Goal: Task Accomplishment & Management: Complete application form

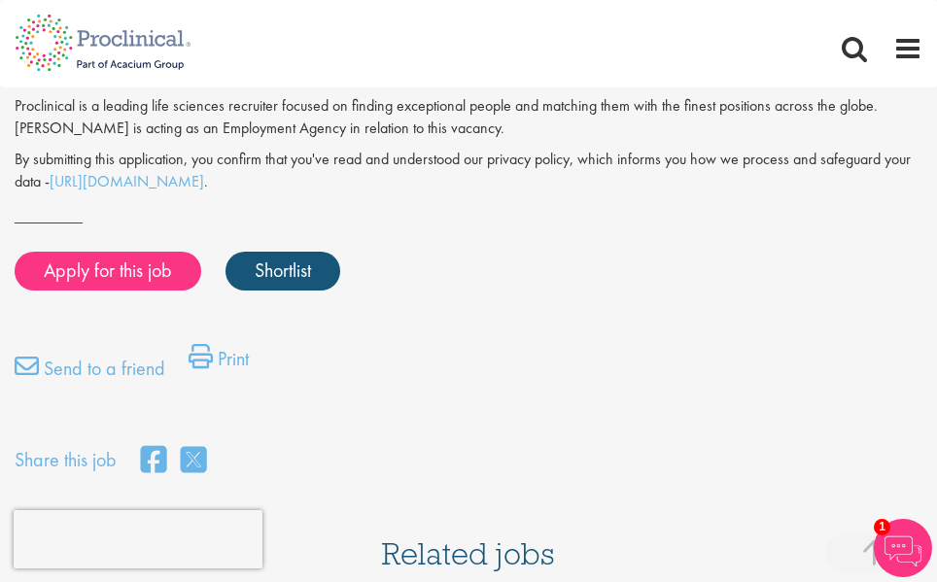
scroll to position [1556, 0]
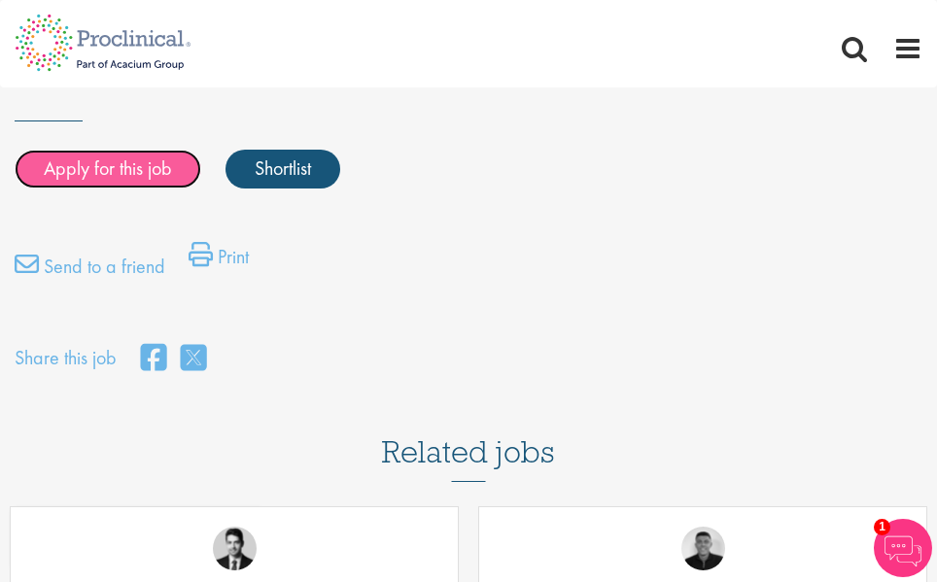
click at [163, 174] on link "Apply for this job" at bounding box center [108, 169] width 187 height 39
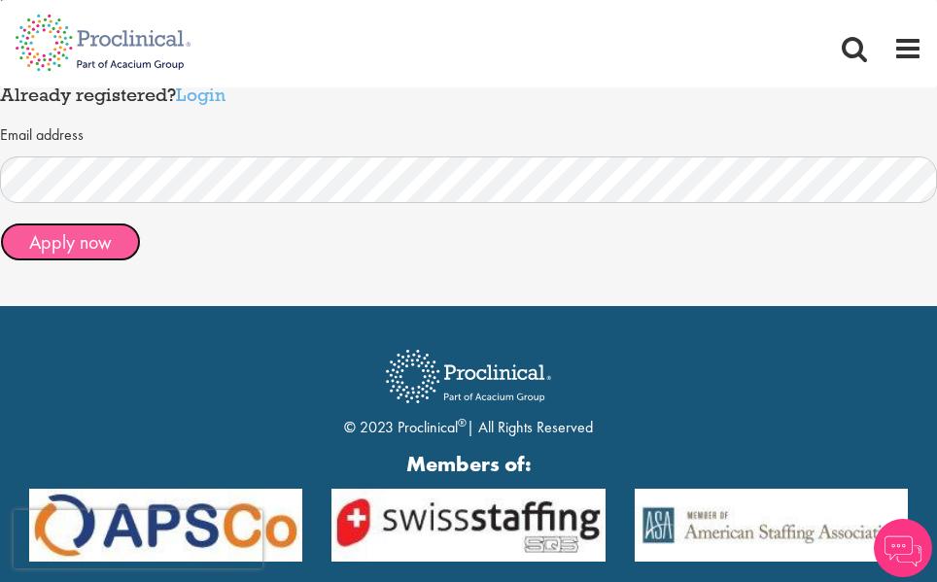
click at [96, 248] on button "Apply now" at bounding box center [70, 242] width 141 height 39
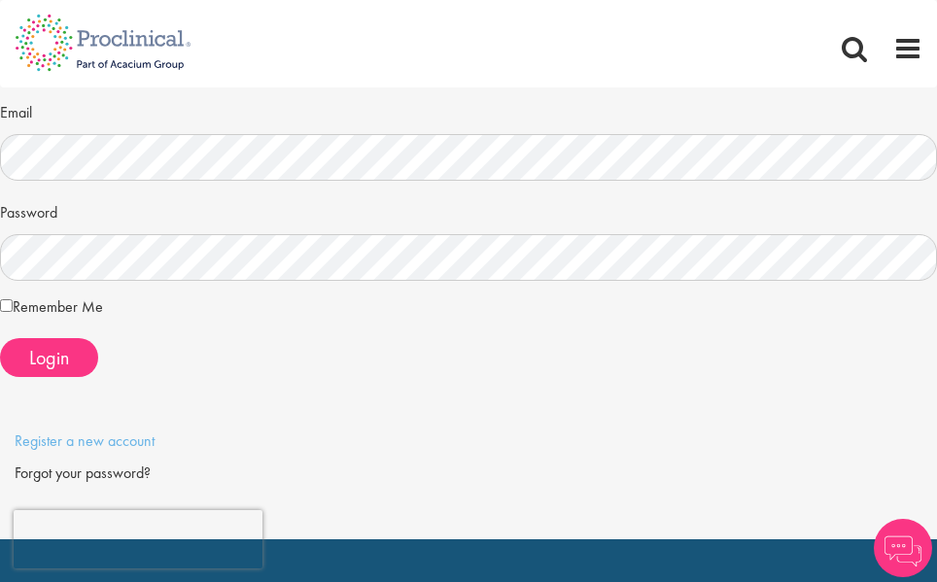
scroll to position [194, 0]
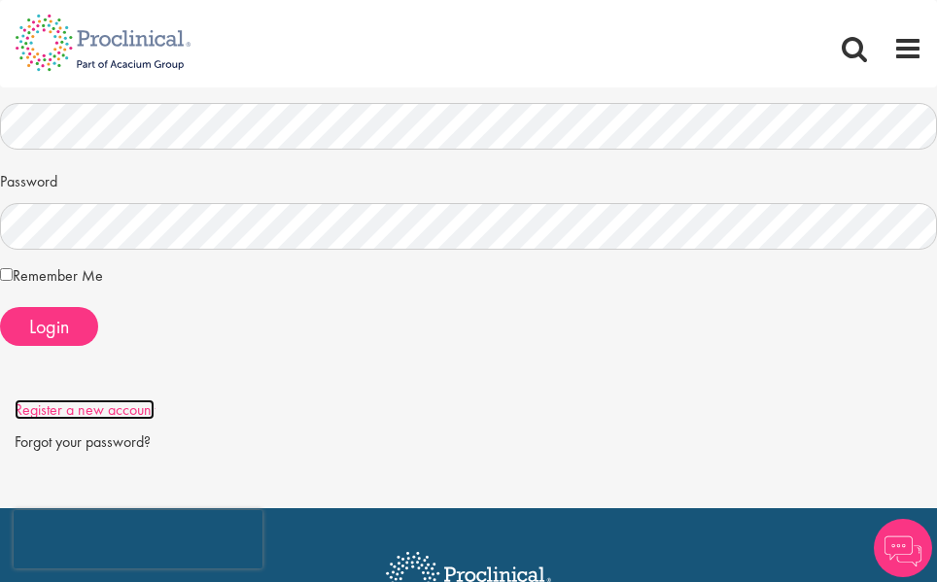
click at [79, 404] on link "Register a new account" at bounding box center [85, 410] width 140 height 20
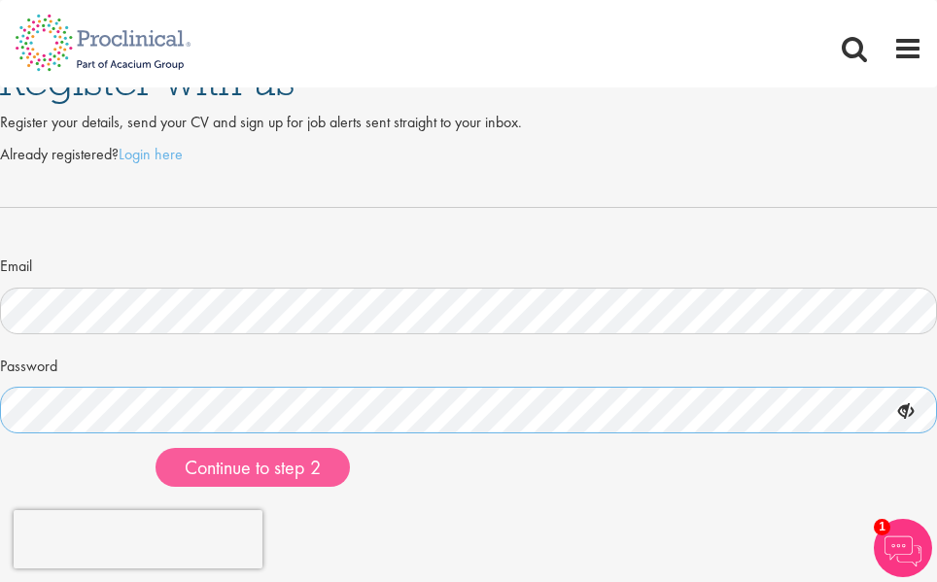
scroll to position [194, 0]
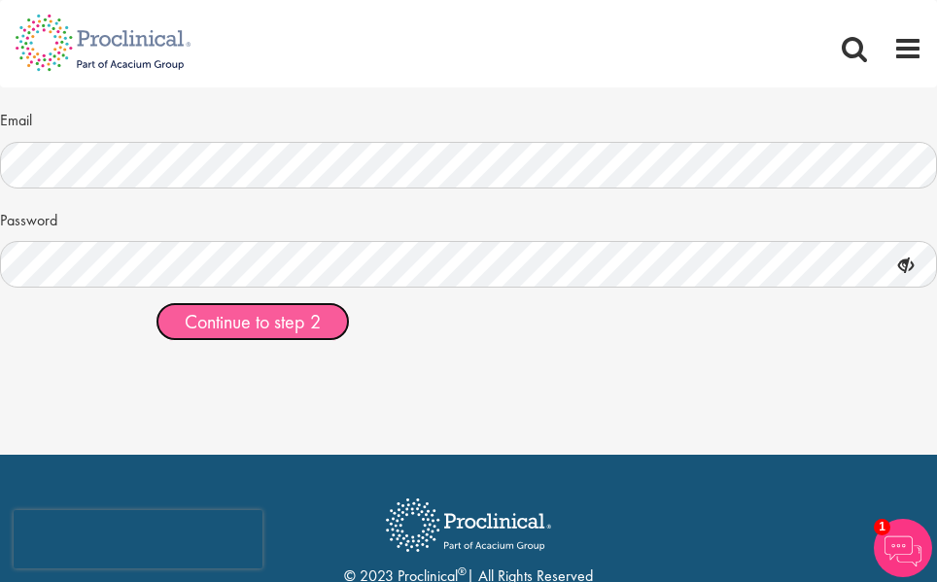
click at [290, 324] on span "Continue to step 2" at bounding box center [253, 321] width 136 height 25
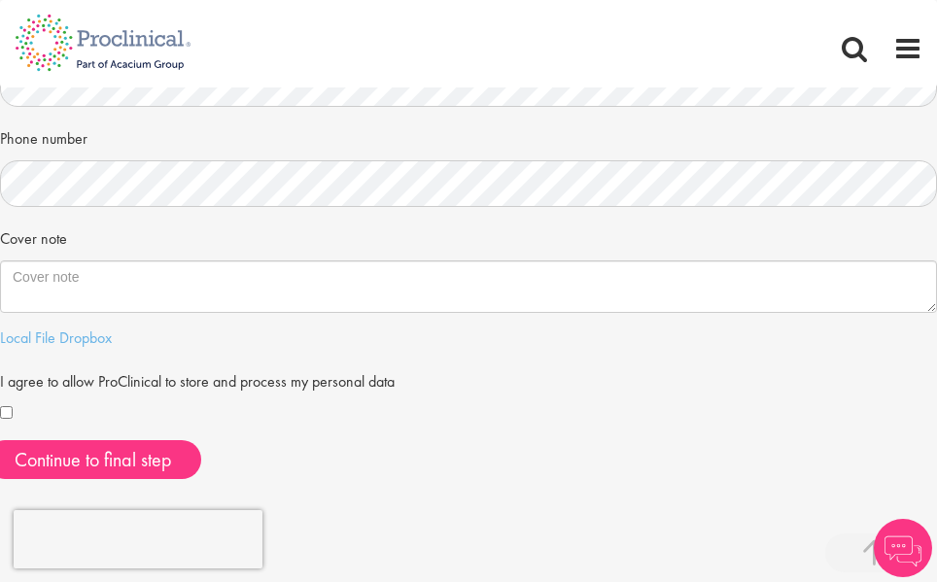
scroll to position [486, 0]
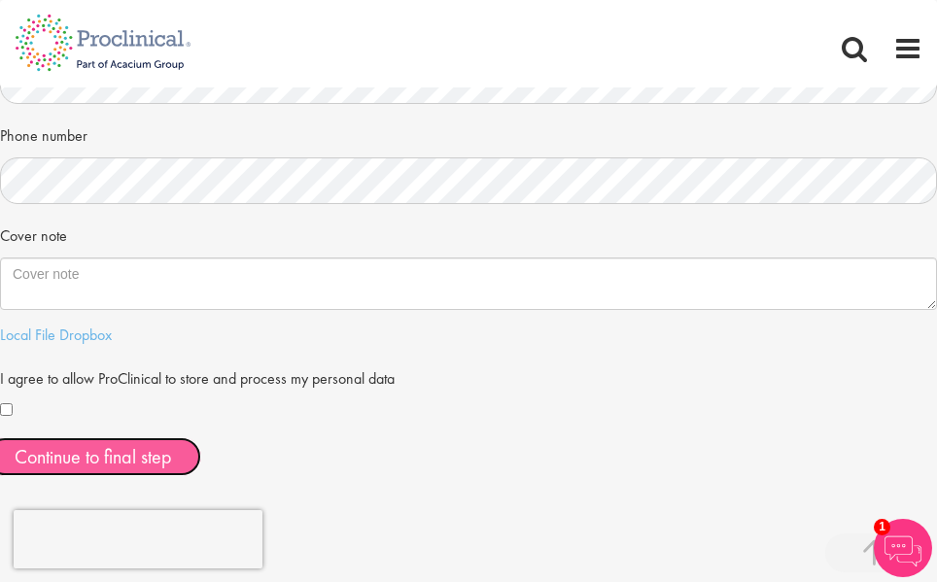
click at [158, 452] on button "Continue to final step" at bounding box center [93, 457] width 216 height 39
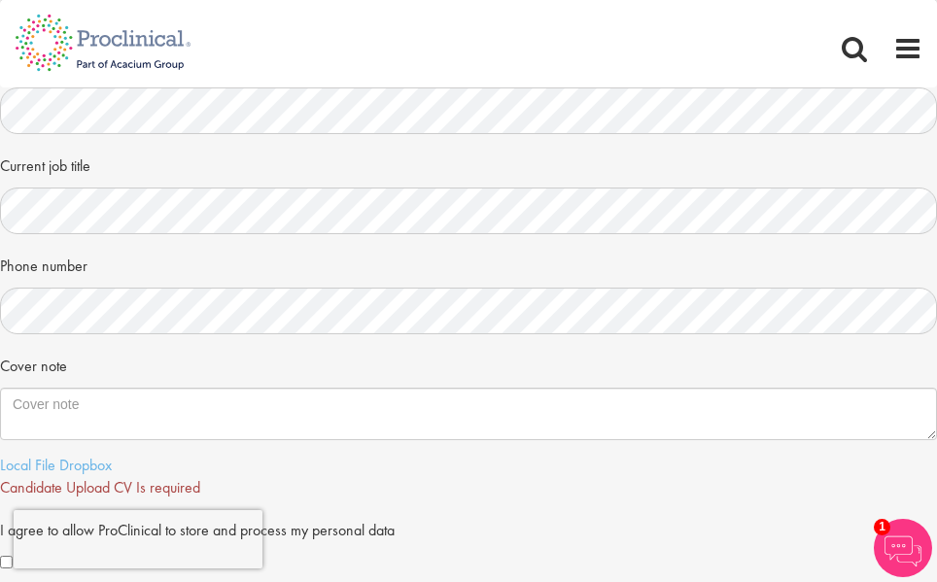
scroll to position [497, 0]
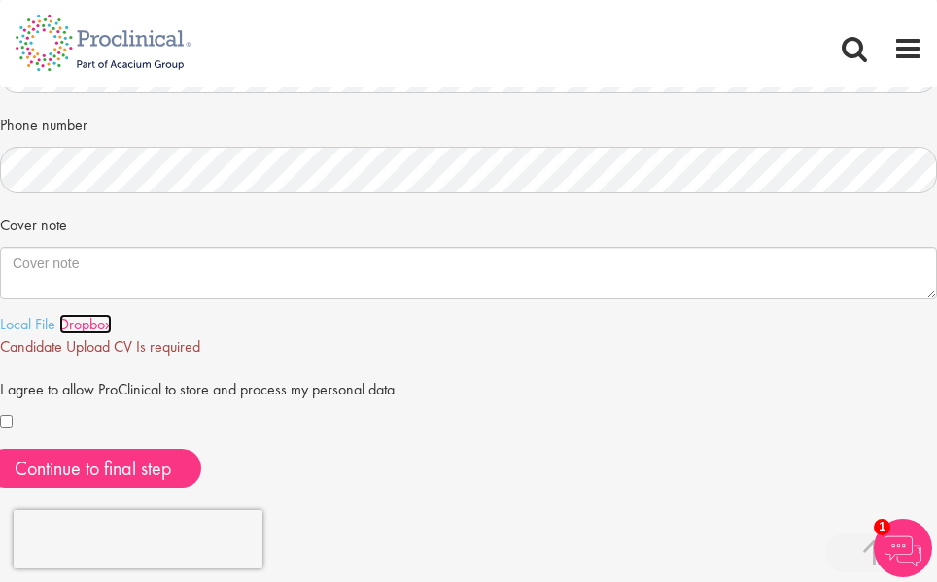
click at [87, 321] on link "Dropbox" at bounding box center [85, 324] width 53 height 20
click at [30, 333] on link "Local File" at bounding box center [27, 324] width 55 height 20
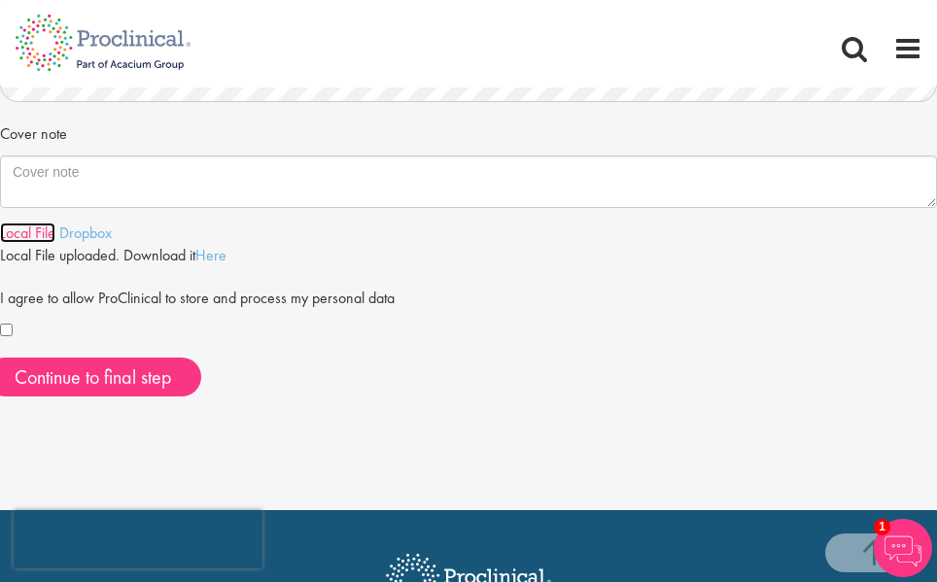
scroll to position [594, 0]
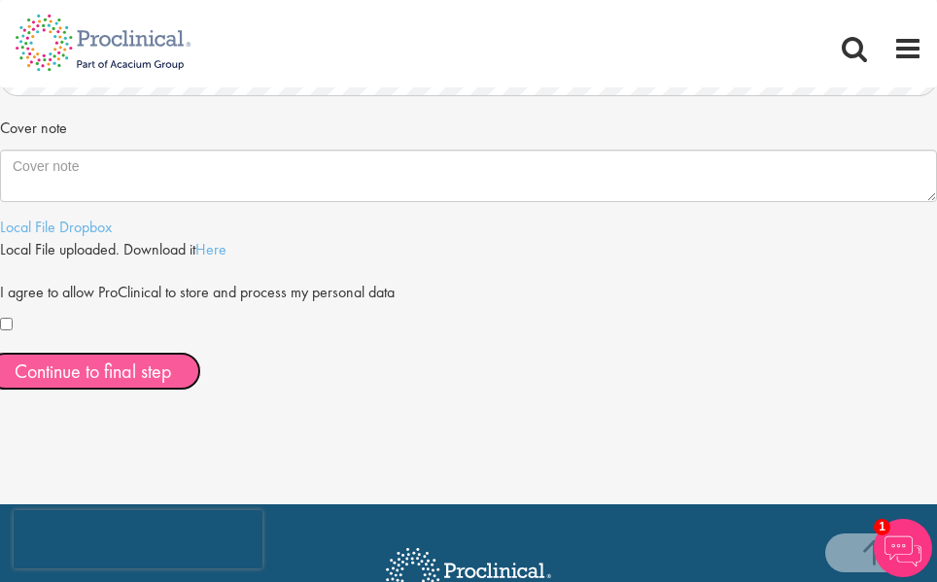
click at [98, 366] on span "Continue to final step" at bounding box center [94, 371] width 158 height 25
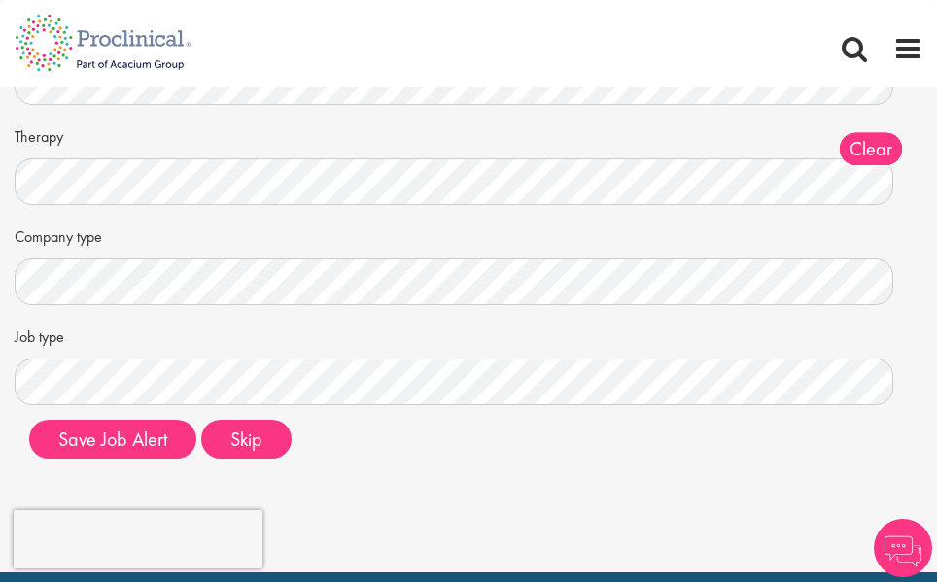
scroll to position [292, 0]
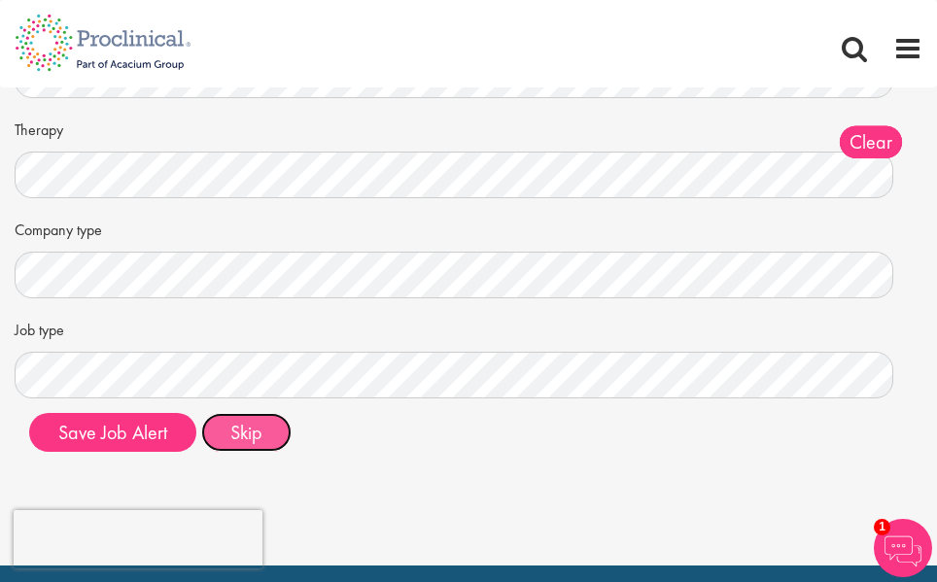
click at [232, 432] on button "Skip" at bounding box center [246, 432] width 90 height 39
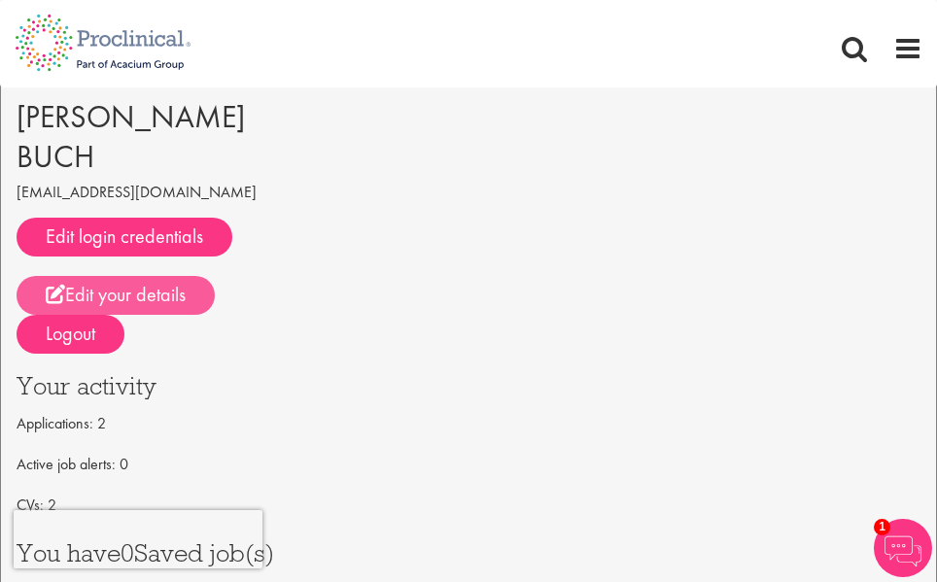
scroll to position [292, 0]
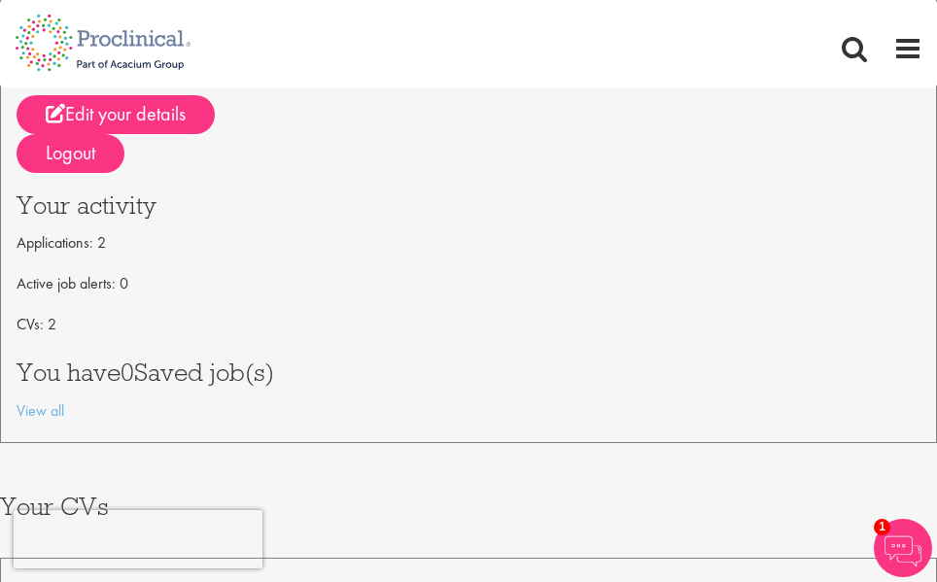
click at [99, 246] on p "Applications: 2" at bounding box center [469, 243] width 904 height 31
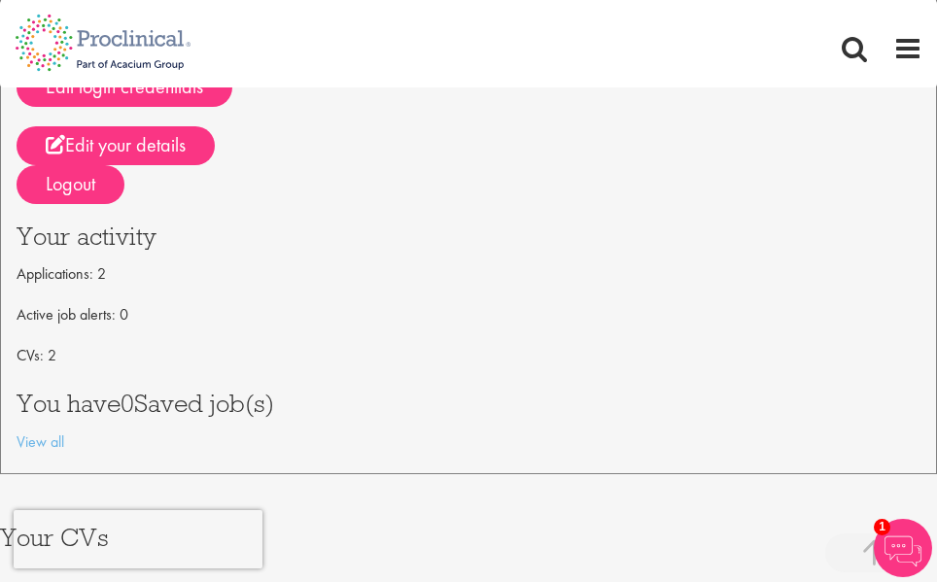
scroll to position [0, 0]
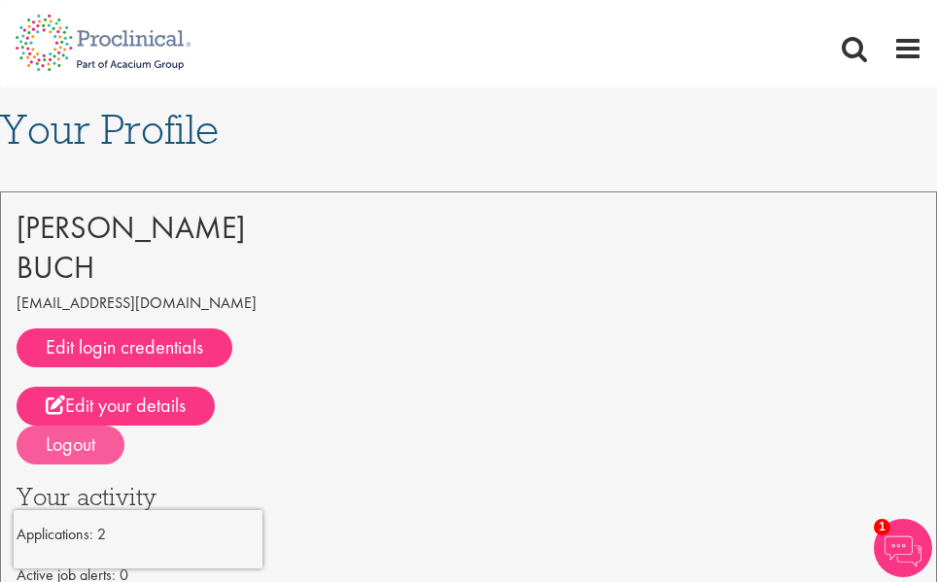
click at [68, 443] on div "Logout" at bounding box center [71, 445] width 108 height 39
